Goal: Task Accomplishment & Management: Manage account settings

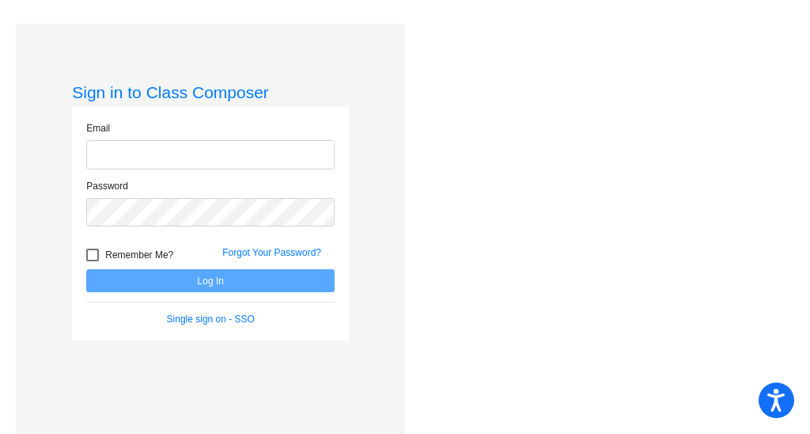
type input "[EMAIL_ADDRESS][DOMAIN_NAME]"
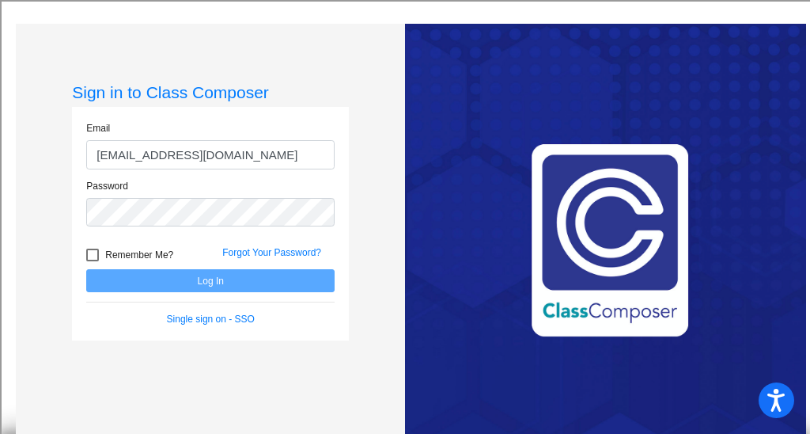
click at [385, 127] on div "Sign in to Class Composer Email eolsen@blainesd.org Password Remember Me? Forgo…" at bounding box center [210, 241] width 389 height 434
click at [293, 252] on link "Forgot Your Password?" at bounding box center [271, 252] width 99 height 11
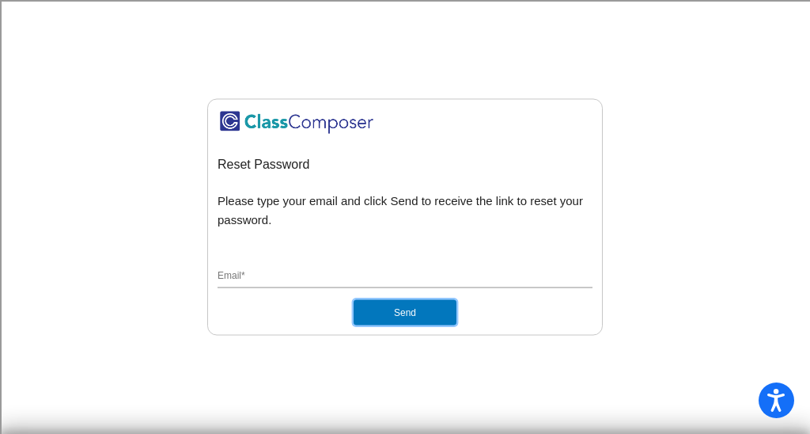
click at [414, 311] on button "Send" at bounding box center [405, 311] width 103 height 25
click at [283, 290] on div "Email *" at bounding box center [405, 279] width 375 height 42
click at [283, 279] on input "Email *" at bounding box center [405, 276] width 375 height 14
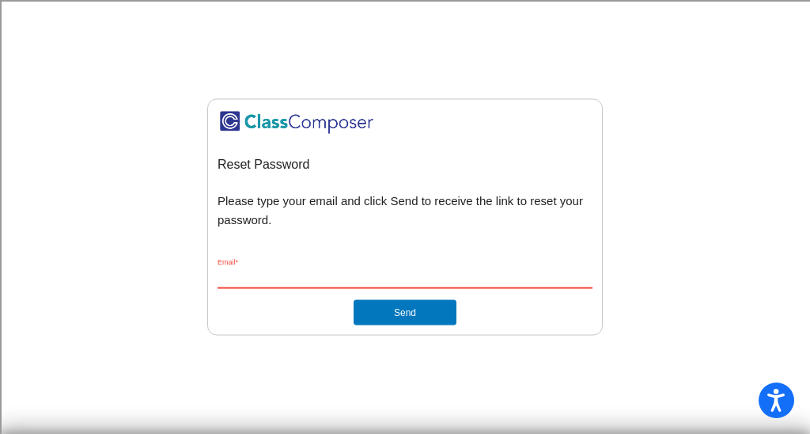
type input "eolsen@blainesd.org"
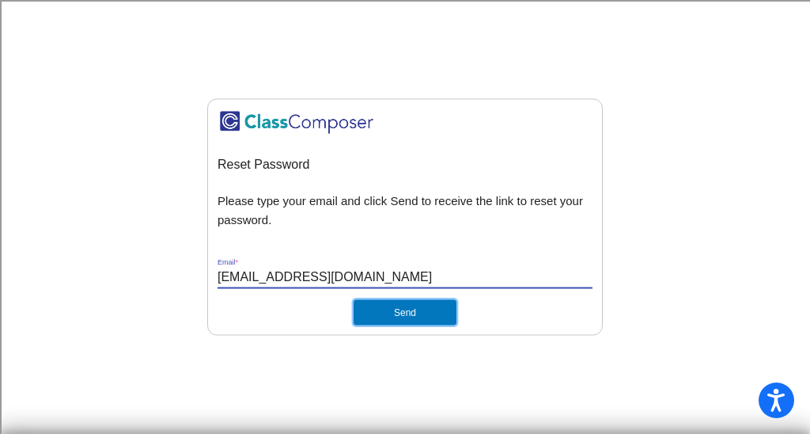
click at [402, 319] on button "Send" at bounding box center [405, 311] width 103 height 25
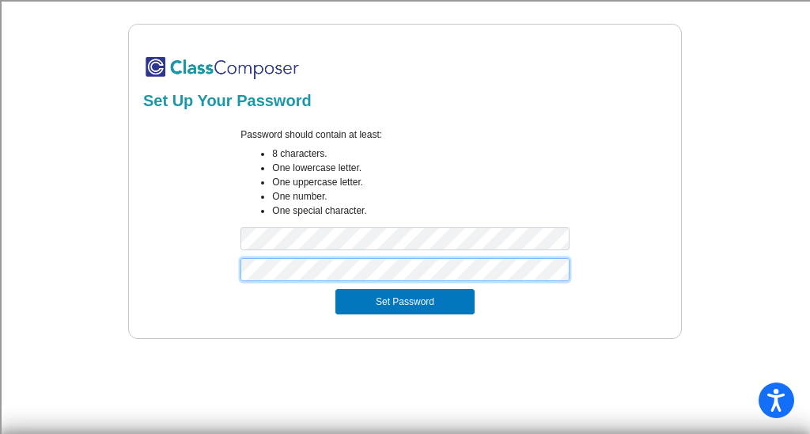
click at [336, 289] on button "Set Password" at bounding box center [405, 301] width 139 height 25
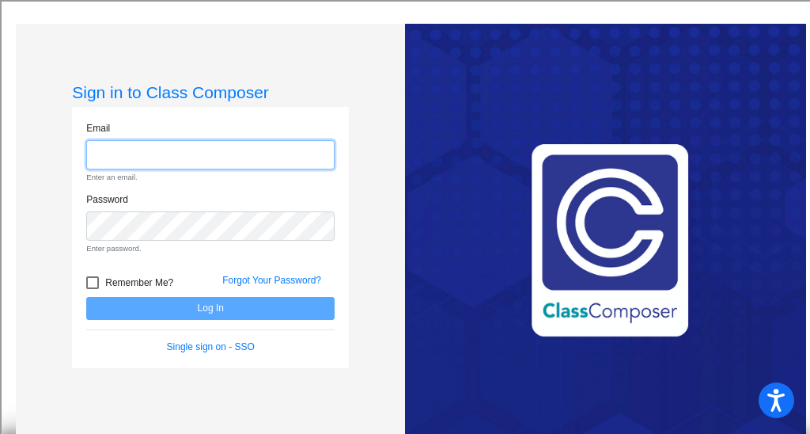
click at [135, 161] on input "email" at bounding box center [210, 154] width 249 height 29
type input "eolsen@blainesd.org"
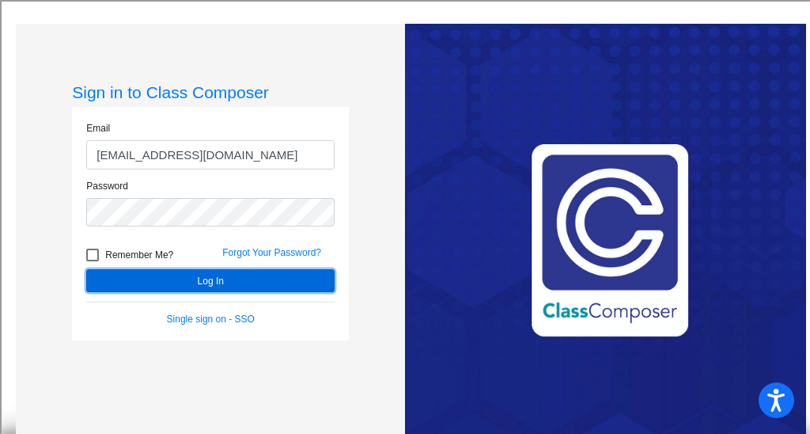
click at [245, 281] on button "Log In" at bounding box center [210, 280] width 249 height 23
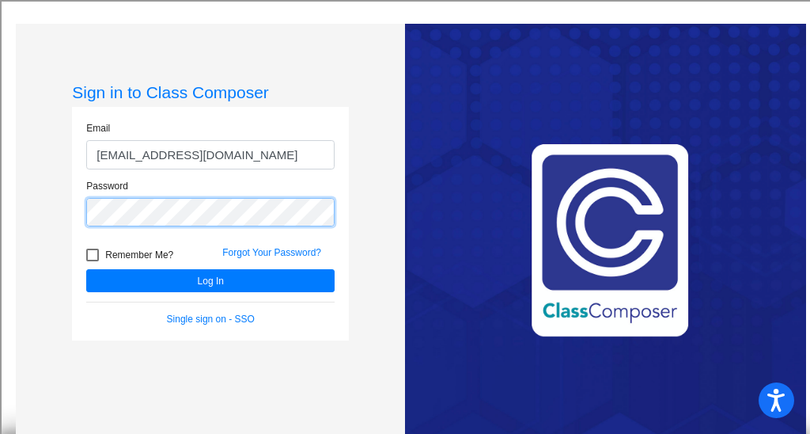
click at [36, 195] on div "Sign in to Class Composer Email eolsen@blainesd.org Password Remember Me? Forgo…" at bounding box center [210, 241] width 389 height 434
click at [86, 269] on button "Log In" at bounding box center [210, 280] width 249 height 23
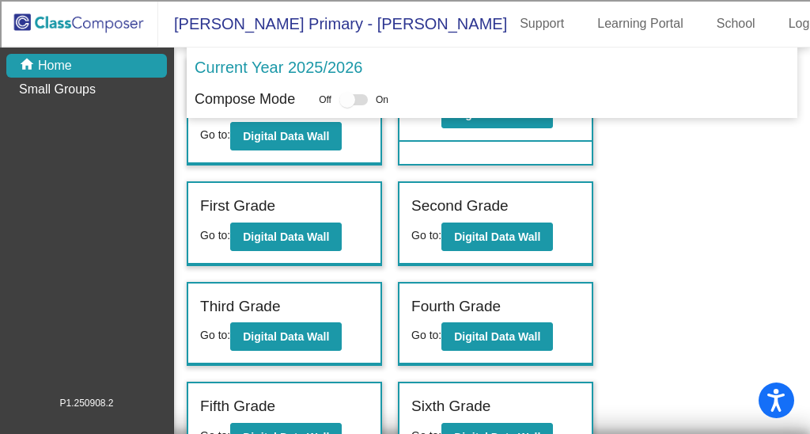
scroll to position [201, 0]
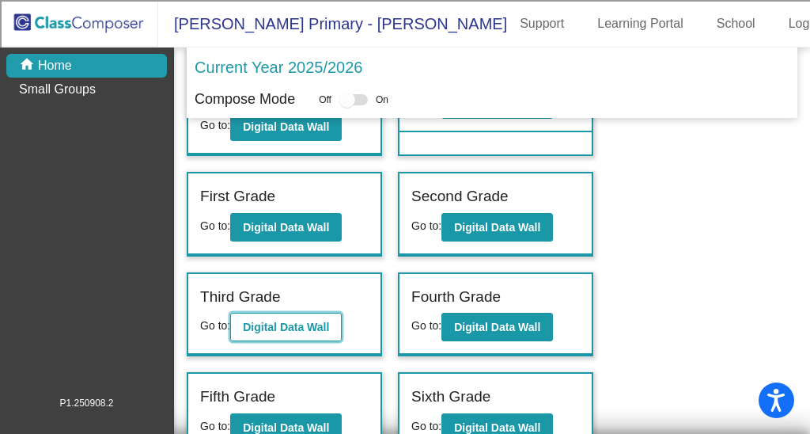
click at [308, 321] on b "Digital Data Wall" at bounding box center [286, 327] width 86 height 13
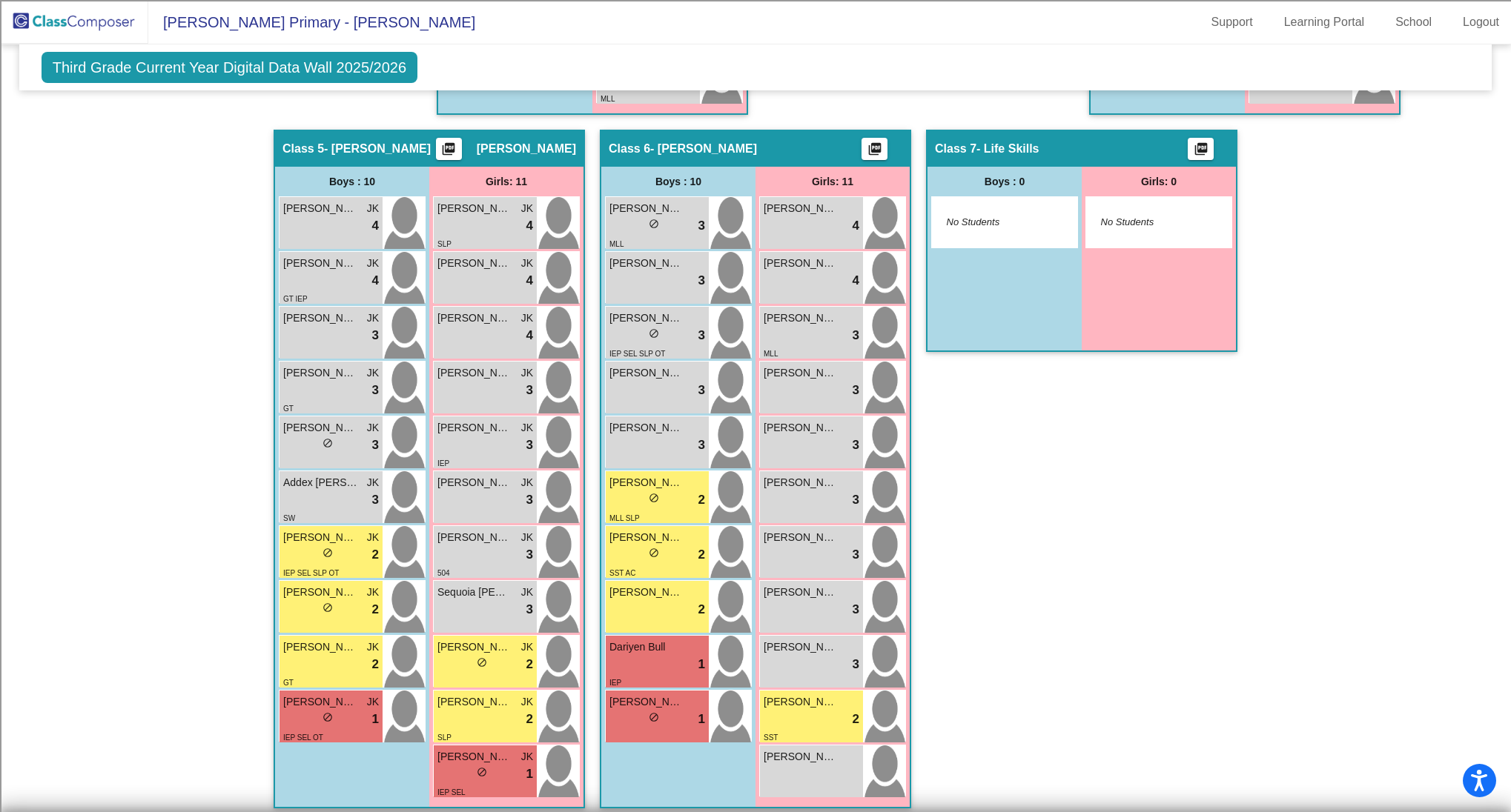
scroll to position [1079, 0]
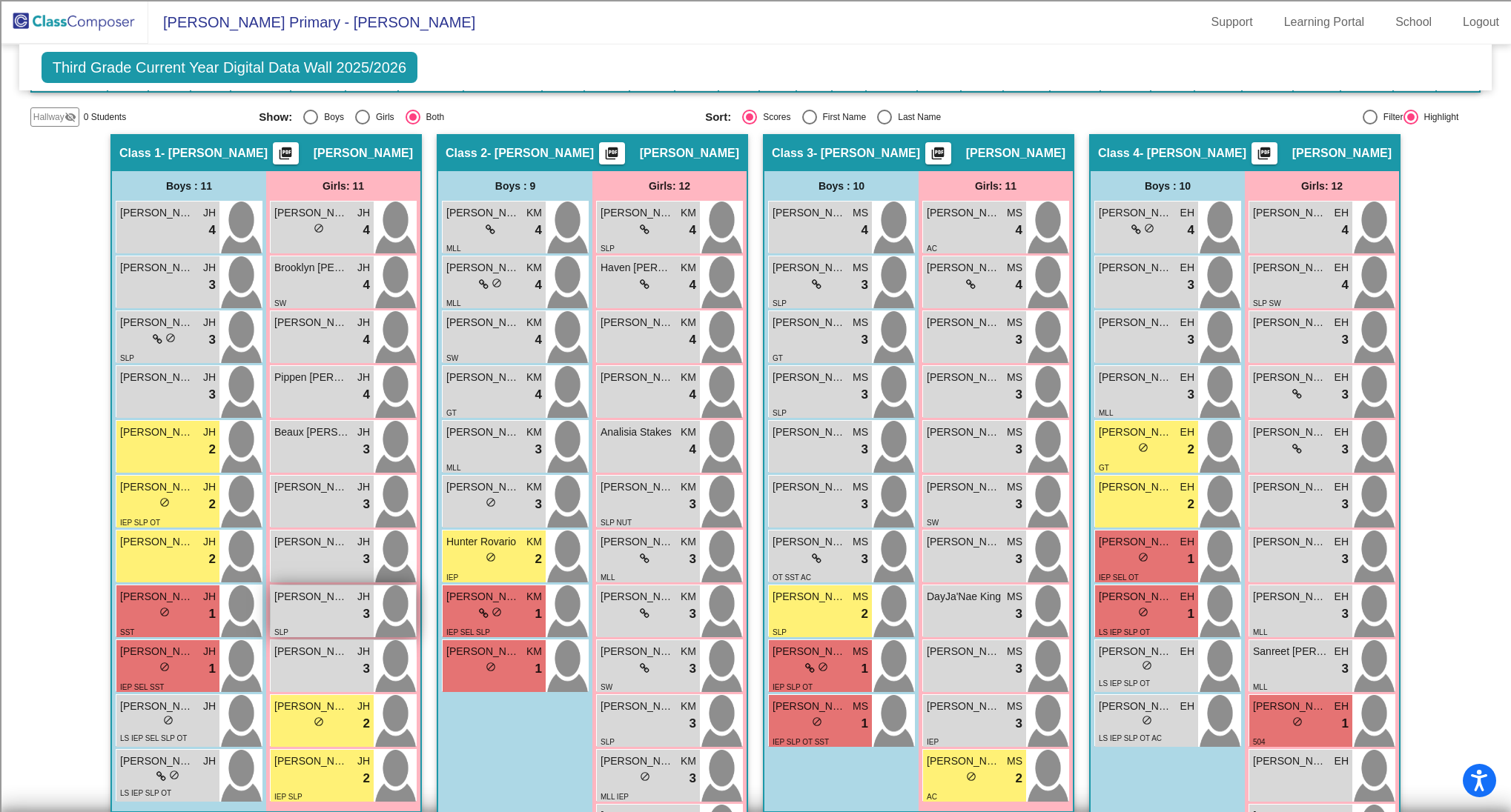
scroll to position [315, 0]
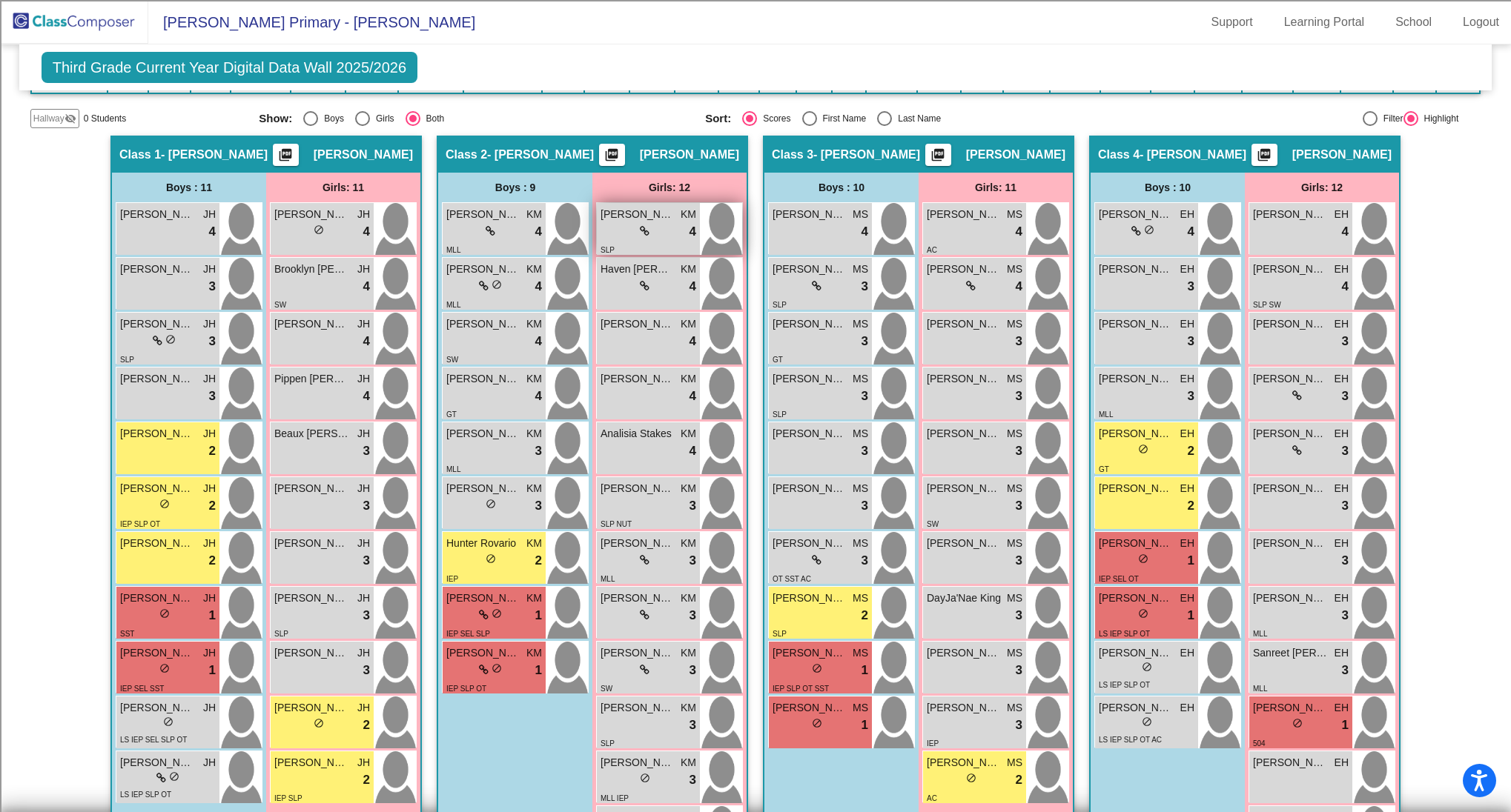
scroll to position [316, 0]
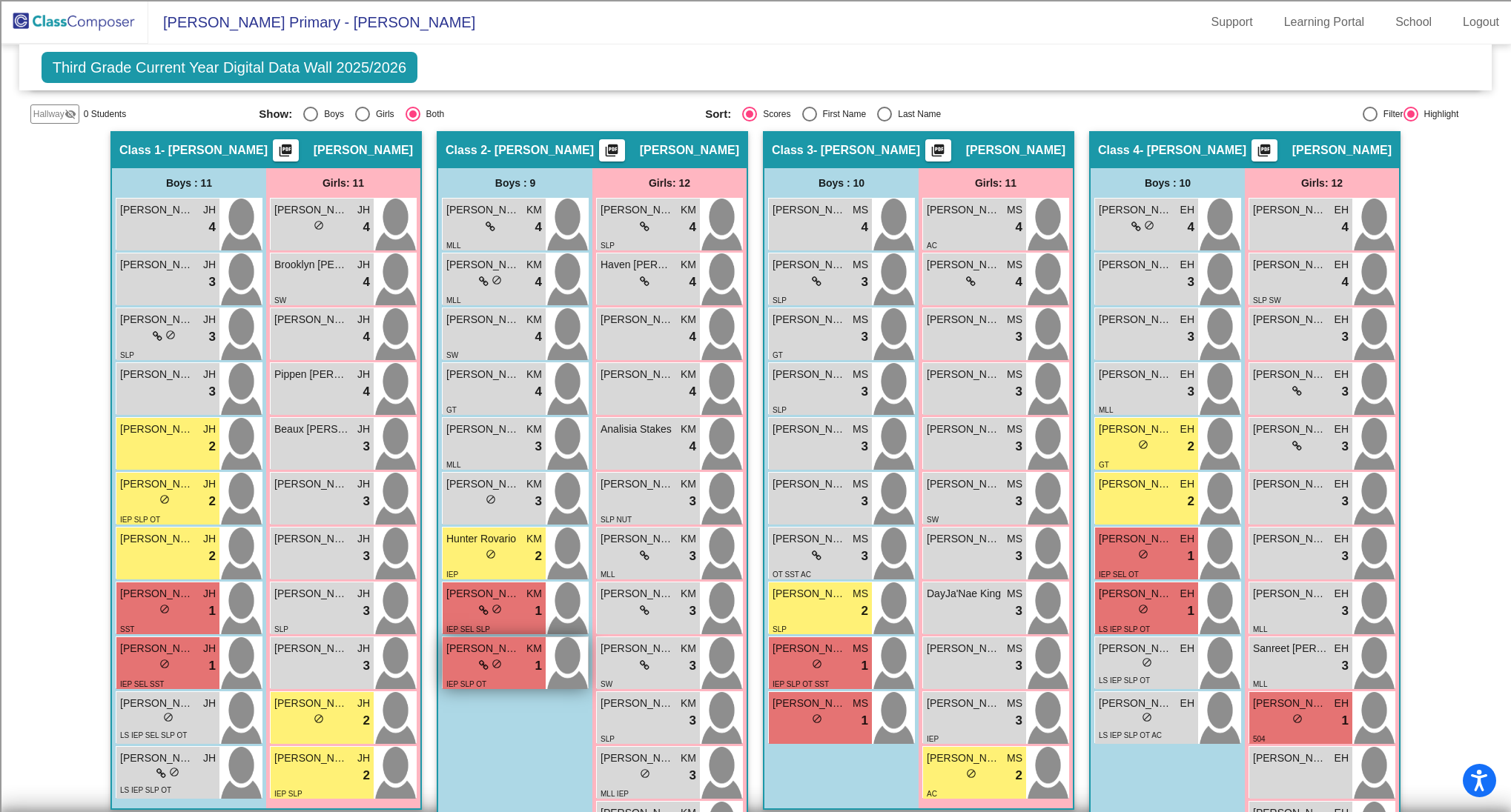
click at [506, 673] on div "lock do_not_disturb_alt 1" at bounding box center [494, 666] width 96 height 20
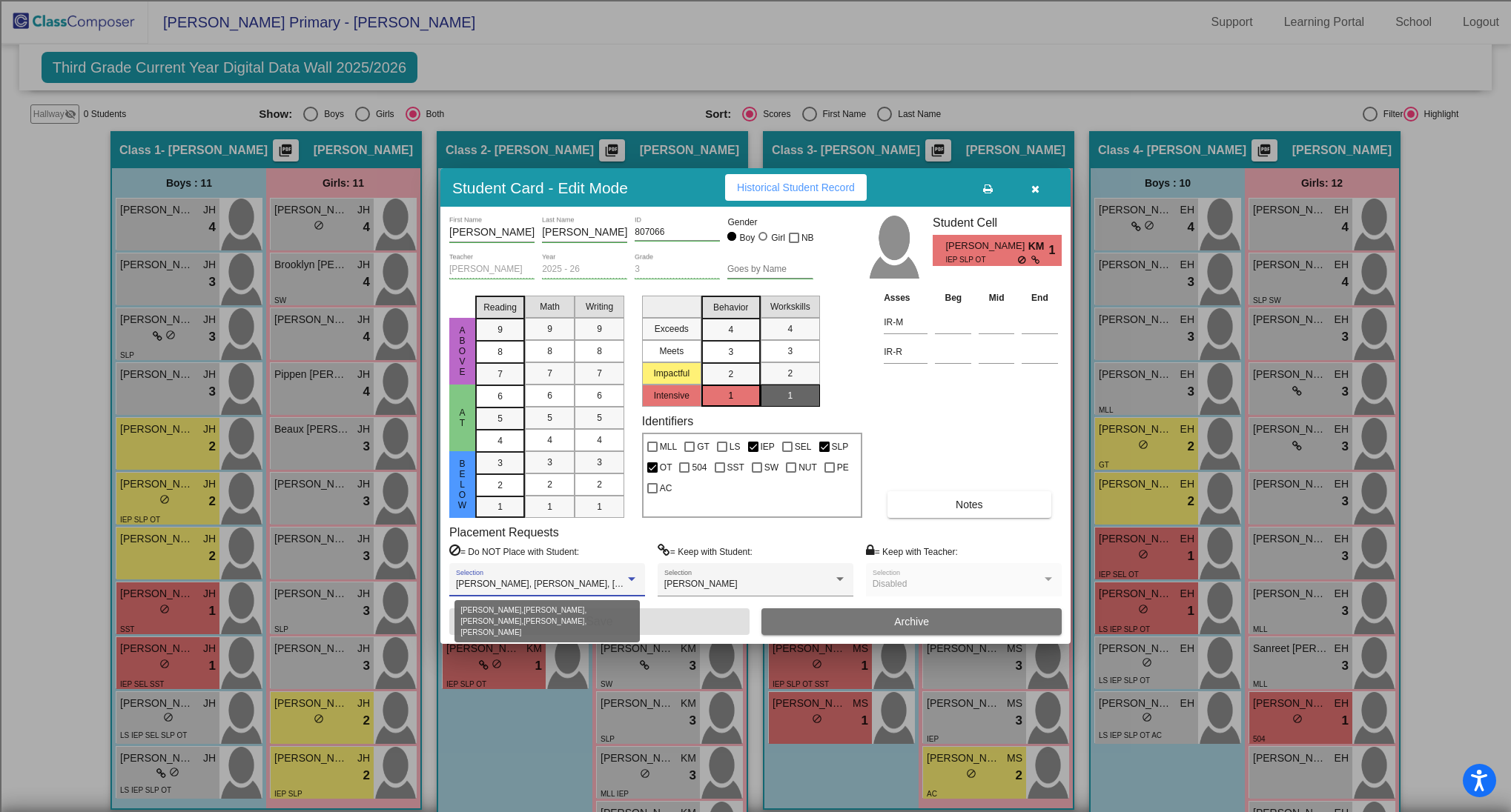
click at [603, 582] on span "[PERSON_NAME], [PERSON_NAME], [PERSON_NAME], [PERSON_NAME], [PERSON_NAME]" at bounding box center [649, 583] width 386 height 10
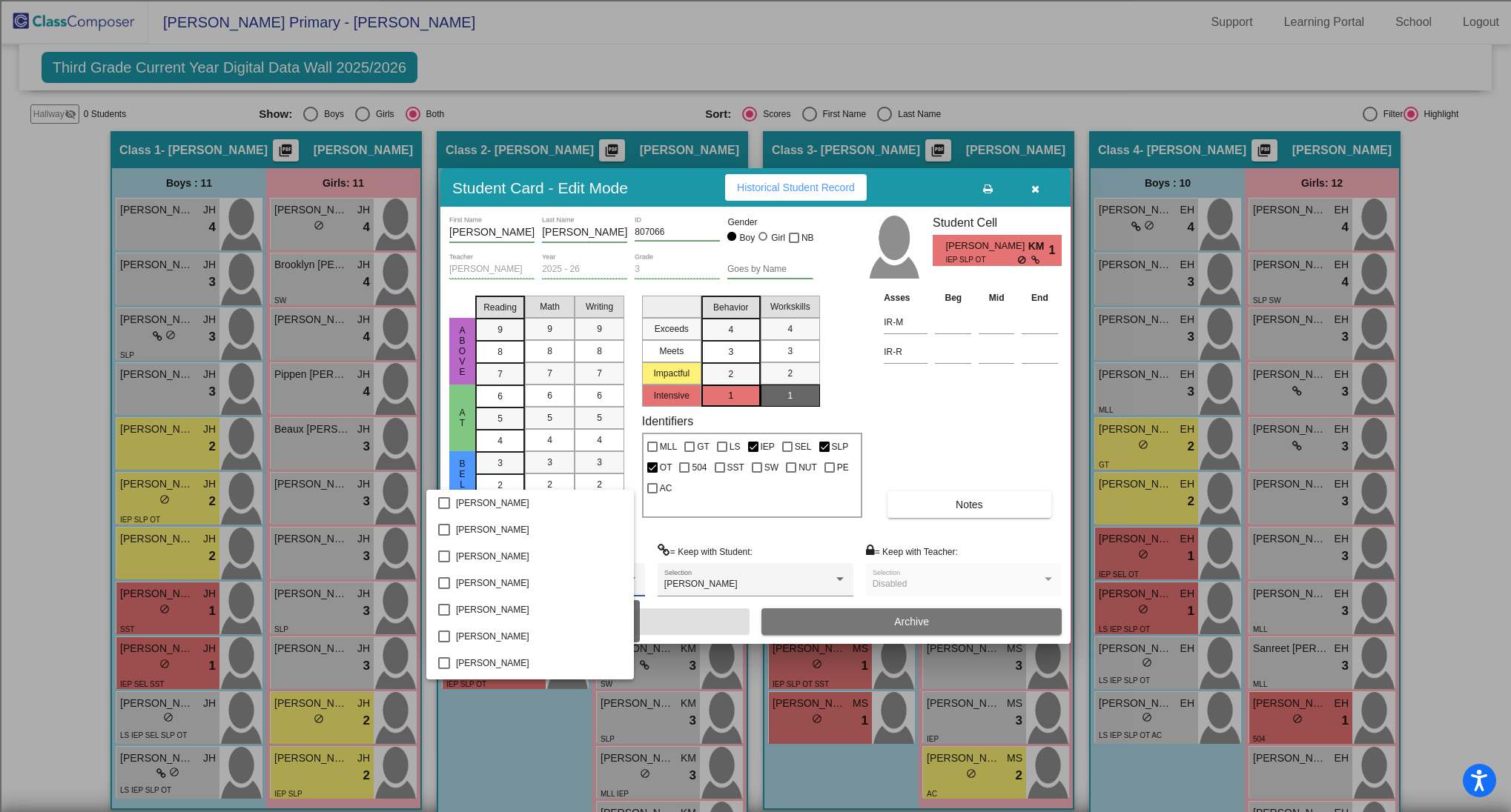
scroll to position [613, 0]
click at [508, 752] on div at bounding box center [755, 406] width 1511 height 812
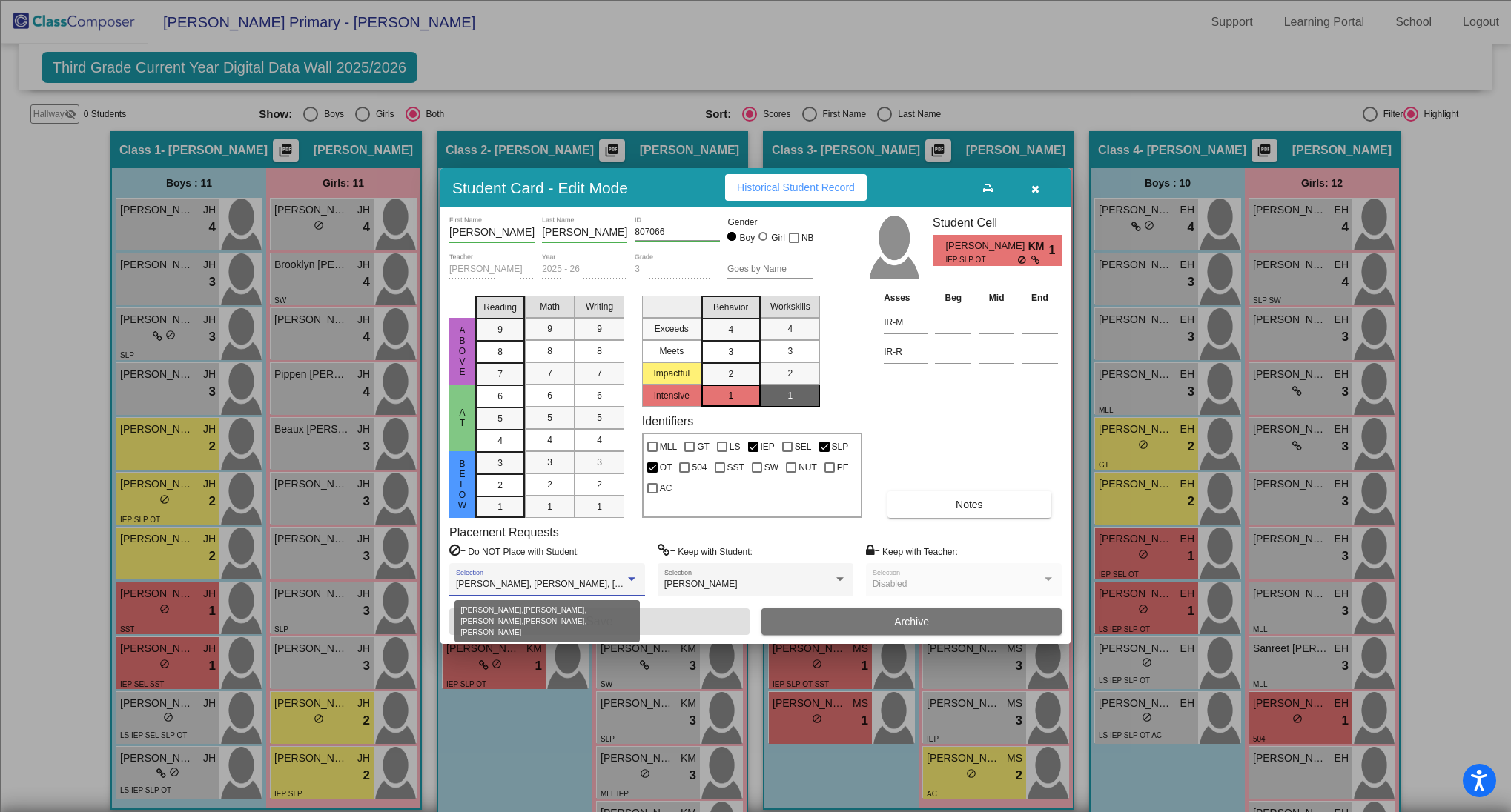
click at [566, 588] on span "[PERSON_NAME], [PERSON_NAME], [PERSON_NAME], [PERSON_NAME], [PERSON_NAME]" at bounding box center [649, 583] width 386 height 10
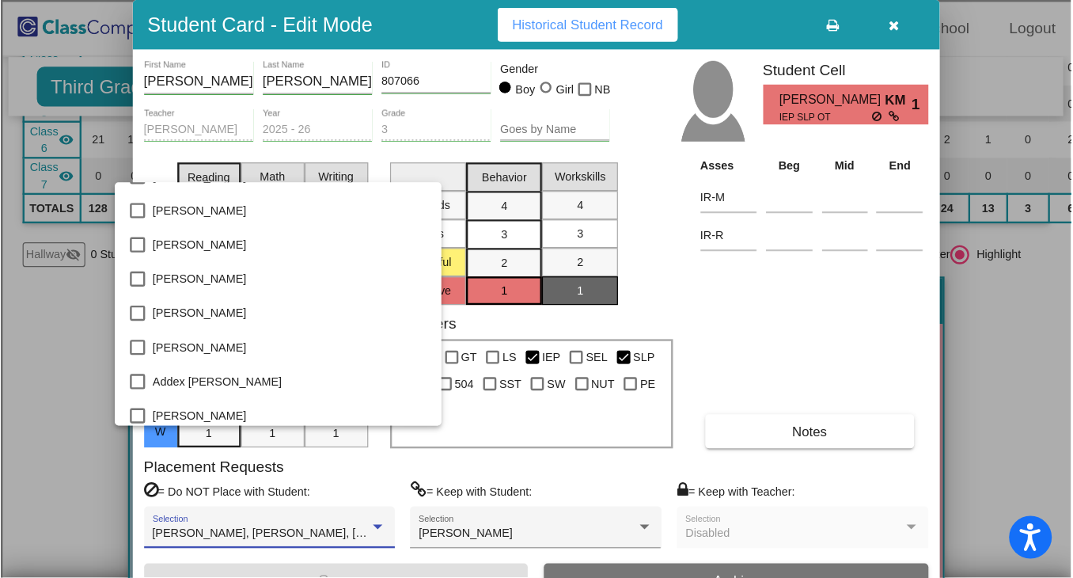
scroll to position [0, 0]
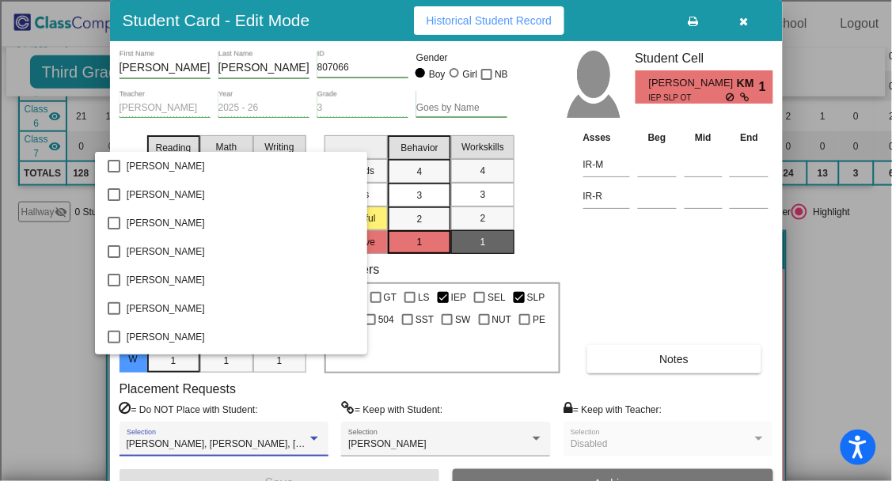
click at [822, 302] on div at bounding box center [446, 240] width 892 height 481
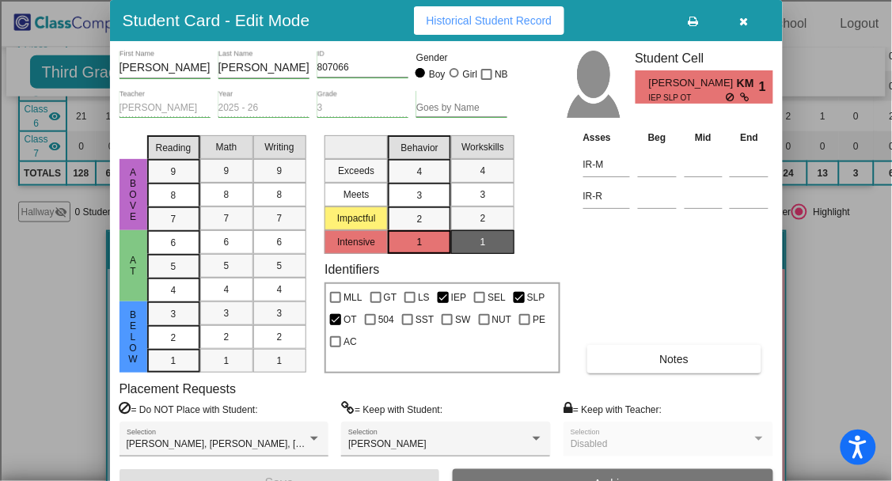
click at [746, 21] on icon "button" at bounding box center [744, 21] width 9 height 11
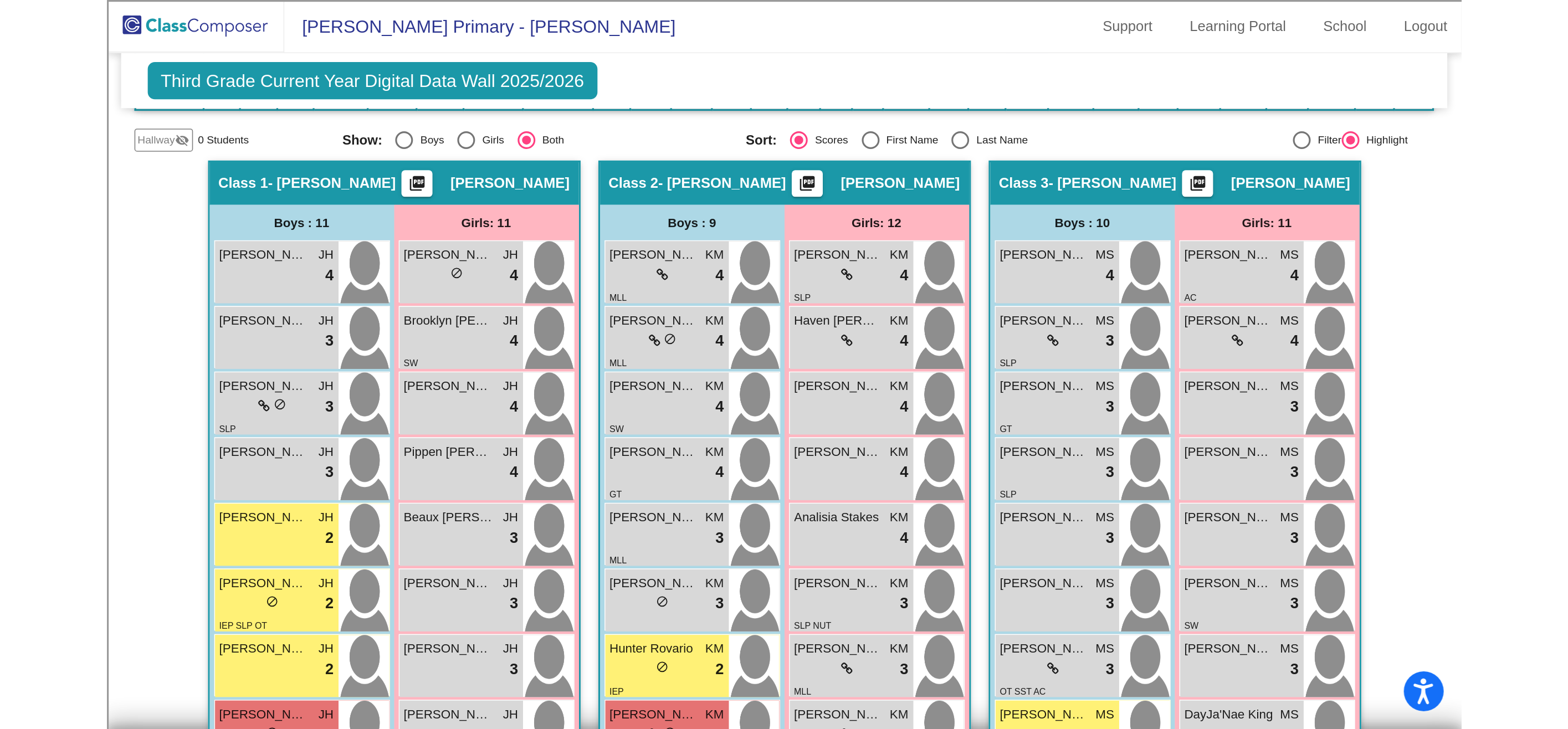
scroll to position [236, 0]
